Goal: Information Seeking & Learning: Find specific fact

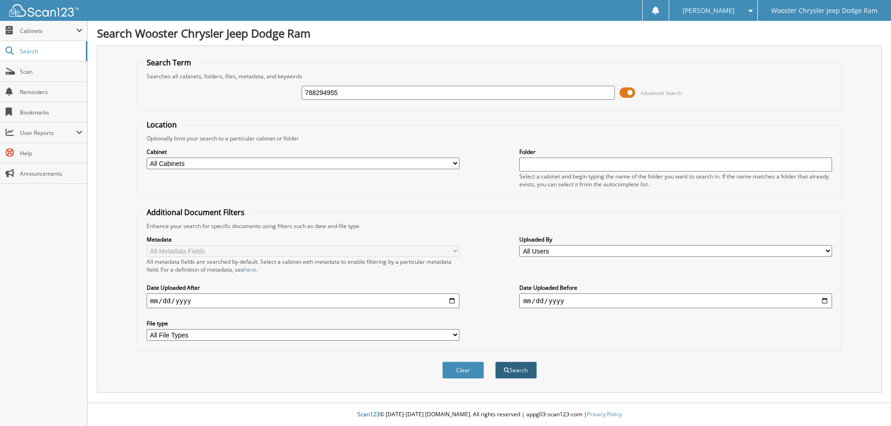
type input "788294955"
click at [520, 369] on button "Search" at bounding box center [516, 370] width 42 height 17
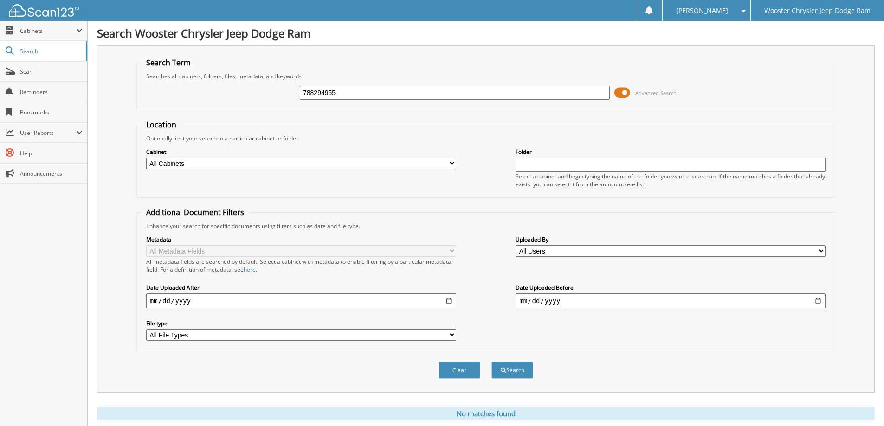
drag, startPoint x: 335, startPoint y: 95, endPoint x: 278, endPoint y: 92, distance: 56.7
click at [279, 92] on div "788294955 Advanced Search" at bounding box center [485, 92] width 688 height 25
type input "ADVANCED"
click at [491, 362] on button "Search" at bounding box center [512, 370] width 42 height 17
click at [353, 90] on input "ADVANCED" at bounding box center [455, 93] width 310 height 14
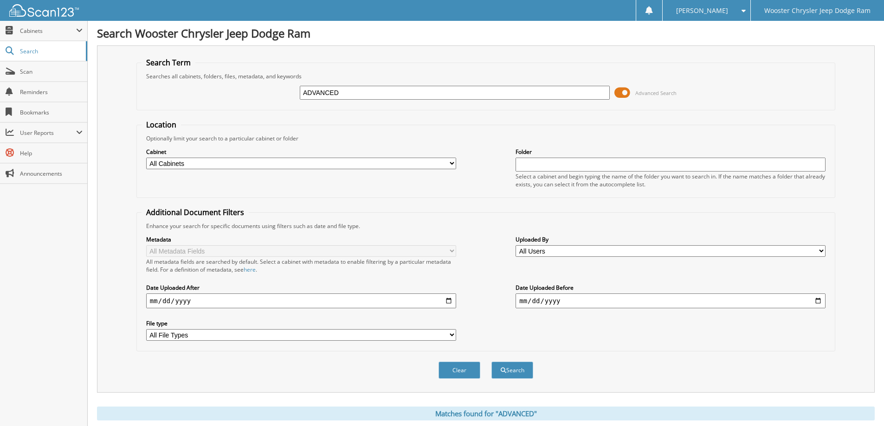
drag, startPoint x: 419, startPoint y: 89, endPoint x: 107, endPoint y: 84, distance: 312.2
click at [153, 87] on div "ADVANCED Advanced Search" at bounding box center [485, 92] width 688 height 25
paste input "788294955"
drag, startPoint x: 317, startPoint y: 93, endPoint x: 270, endPoint y: 92, distance: 46.9
click at [271, 92] on div "788294955 Advanced Search" at bounding box center [485, 92] width 688 height 25
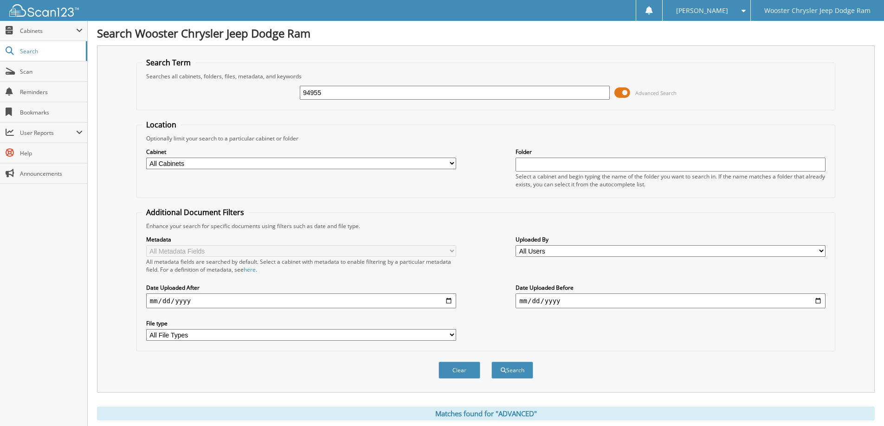
type input "94955"
click at [491, 362] on button "Search" at bounding box center [512, 370] width 42 height 17
drag, startPoint x: 330, startPoint y: 92, endPoint x: 291, endPoint y: 92, distance: 39.0
click at [291, 92] on div "94955 Advanced Search" at bounding box center [485, 92] width 688 height 25
paste input "S-A-10:BEARING"
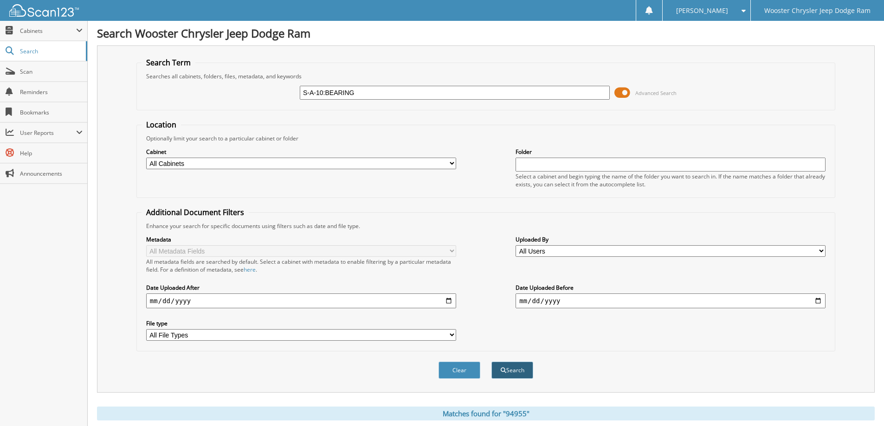
type input "S-A-10:BEARING"
click at [508, 368] on button "Search" at bounding box center [512, 370] width 42 height 17
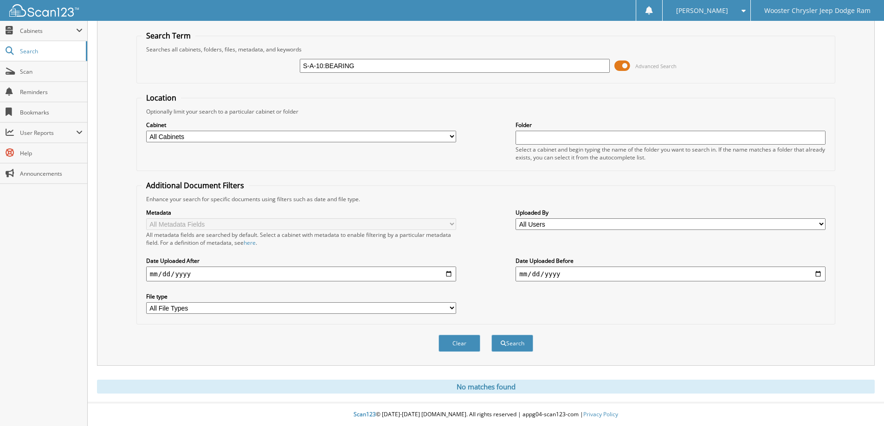
scroll to position [27, 0]
drag, startPoint x: 367, startPoint y: 66, endPoint x: 238, endPoint y: 63, distance: 129.0
click at [243, 63] on div "S-A-10:BEARING Advanced Search" at bounding box center [485, 65] width 688 height 25
paste input "788294955"
type input "788294955"
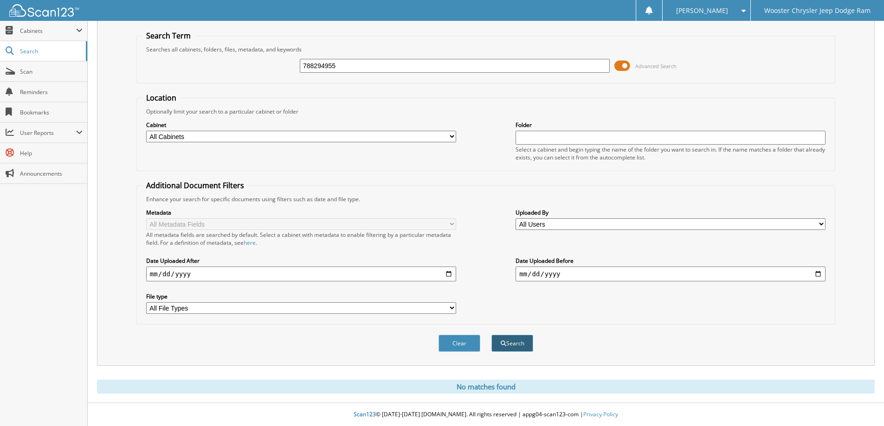
click at [522, 344] on button "Search" at bounding box center [512, 343] width 42 height 17
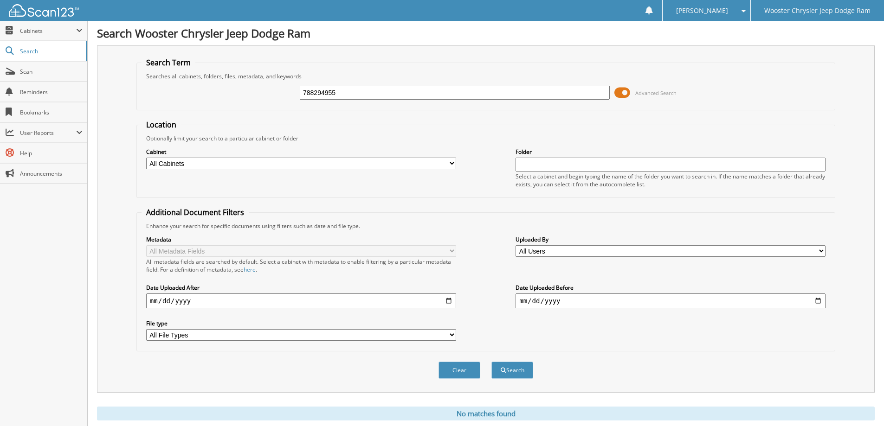
drag, startPoint x: 312, startPoint y: 84, endPoint x: 223, endPoint y: 82, distance: 89.1
click at [235, 82] on div "788294955 Advanced Search" at bounding box center [485, 92] width 688 height 25
paste input "7050820"
type input "7050820"
click at [491, 362] on button "Search" at bounding box center [512, 370] width 42 height 17
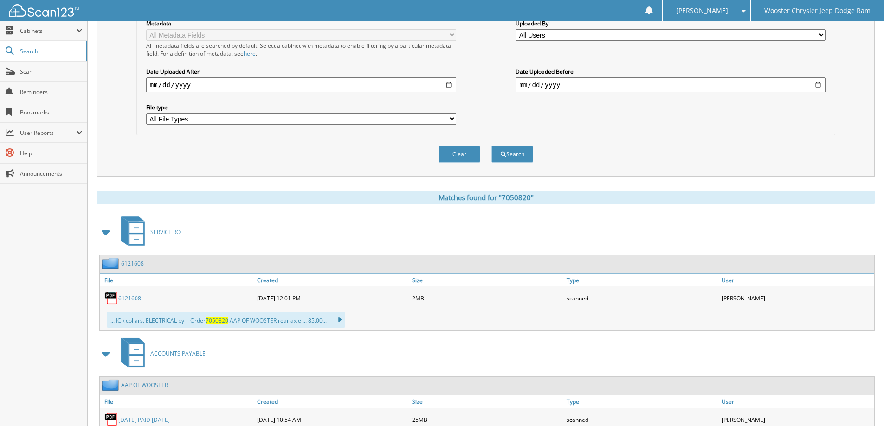
scroll to position [265, 0]
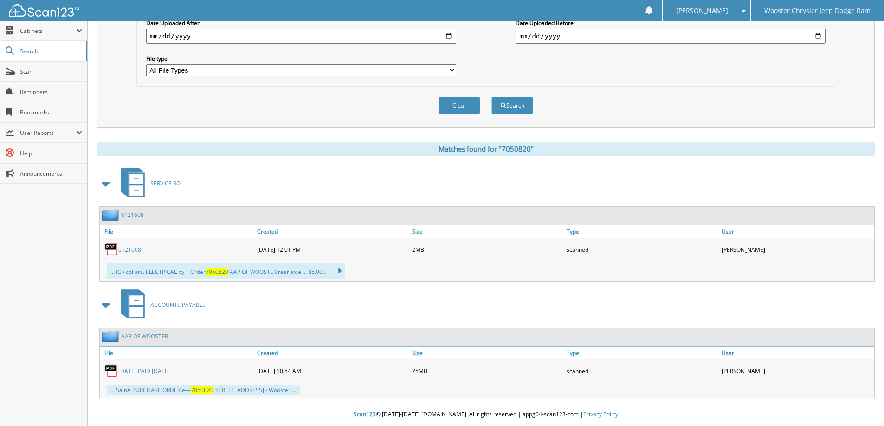
click at [116, 370] on img at bounding box center [111, 371] width 14 height 14
click at [110, 336] on img at bounding box center [111, 337] width 19 height 12
click at [140, 373] on link "[DATE] PAID [DATE]" at bounding box center [143, 371] width 51 height 8
